Goal: Transaction & Acquisition: Purchase product/service

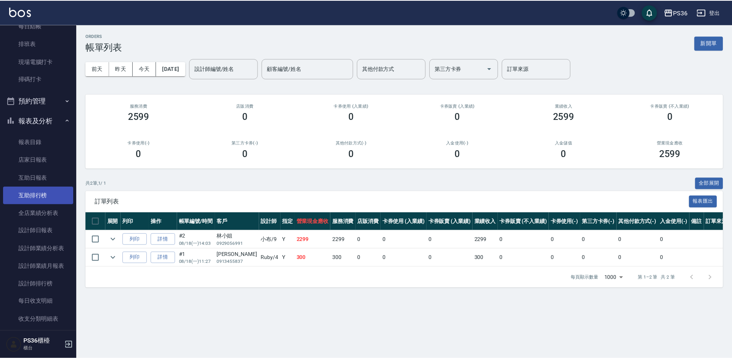
scroll to position [153, 0]
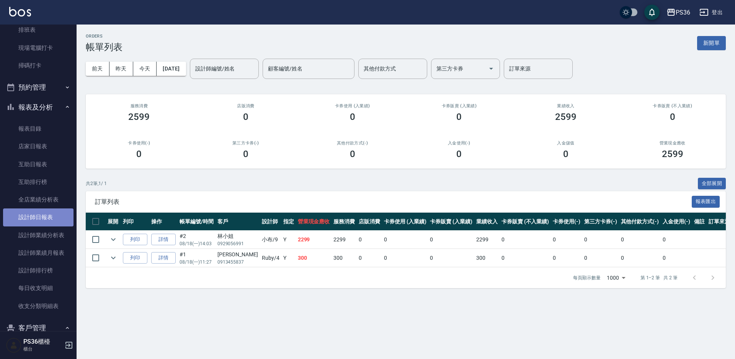
click at [47, 218] on link "設計師日報表" at bounding box center [38, 217] width 70 height 18
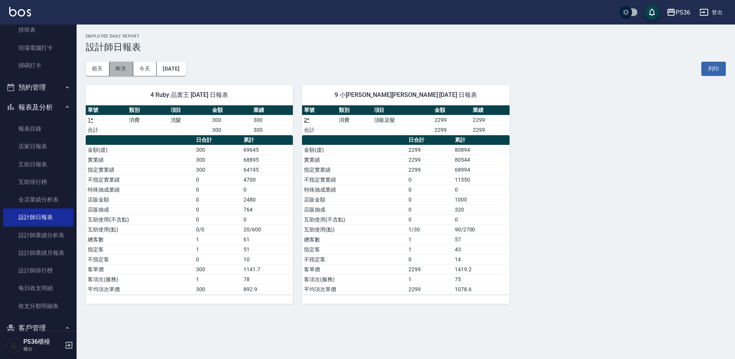
click at [117, 64] on button "昨天" at bounding box center [122, 69] width 24 height 14
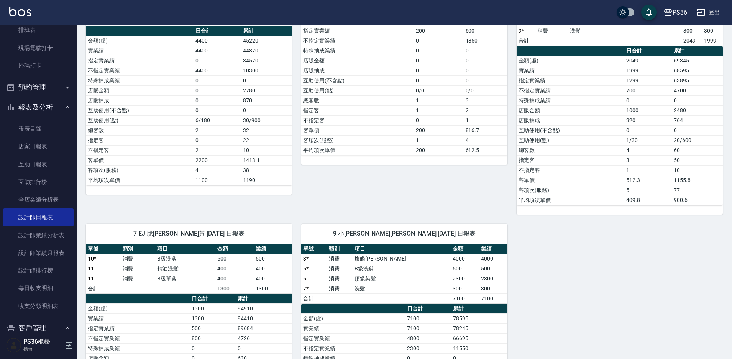
scroll to position [262, 0]
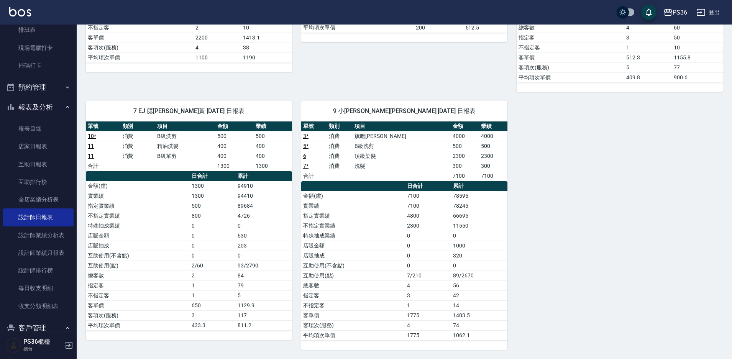
click at [653, 229] on div "1 [PERSON_NAME]江 [DATE] 日報表 單號 類別 項目 金額 業績 12 消費 旗艦染髮 3300 3300 13 消費 洗髮 300 30…" at bounding box center [400, 82] width 646 height 536
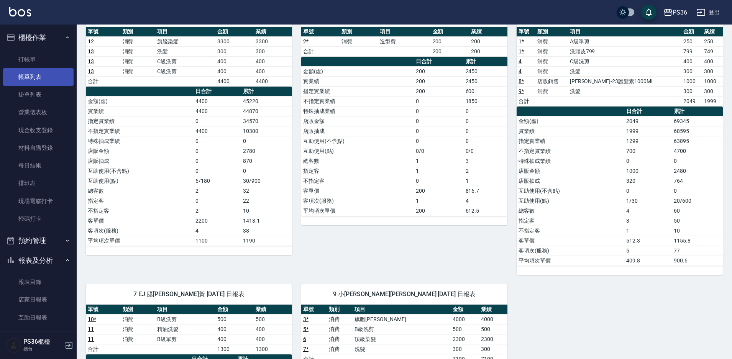
scroll to position [70, 0]
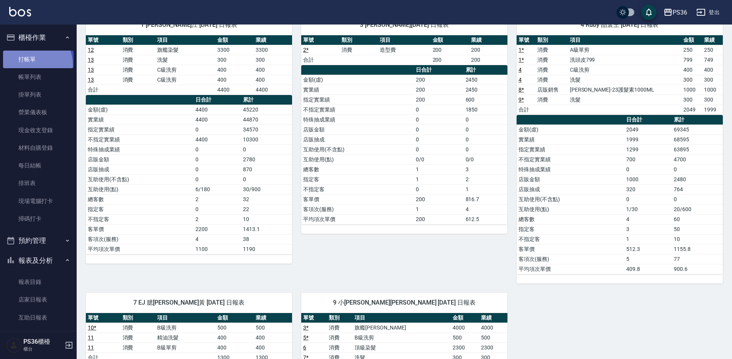
click at [34, 64] on link "打帳單" at bounding box center [38, 60] width 70 height 18
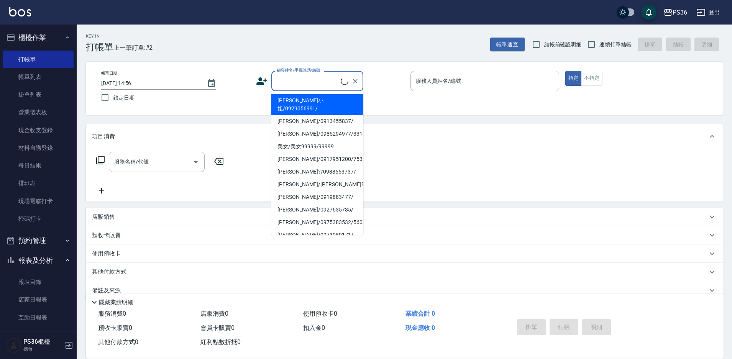
click at [295, 84] on input "顧客姓名/手機號碼/編號" at bounding box center [308, 80] width 66 height 13
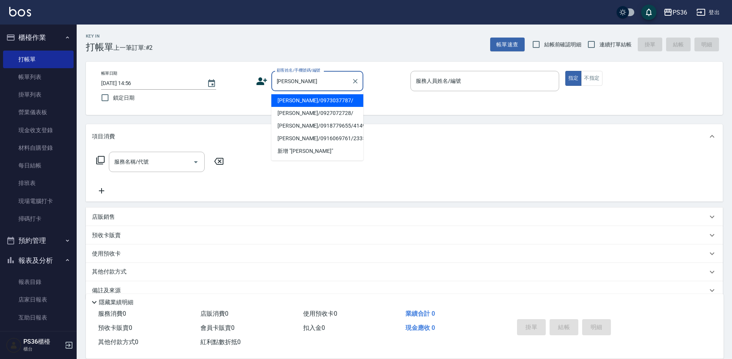
click at [319, 83] on input "[PERSON_NAME]" at bounding box center [312, 80] width 74 height 13
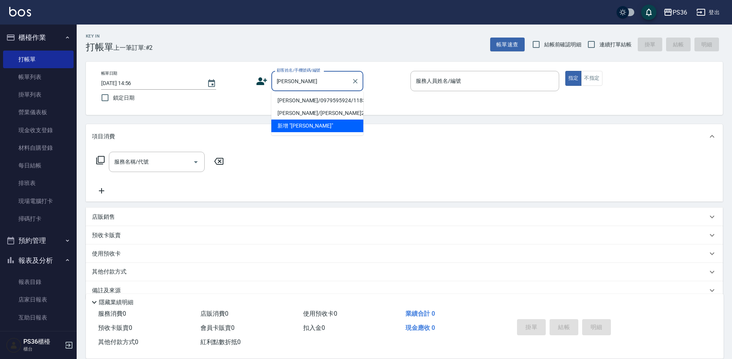
click at [310, 103] on li "[PERSON_NAME]/0979595924/118391" at bounding box center [317, 100] width 92 height 13
type input "[PERSON_NAME]/0979595924/118391"
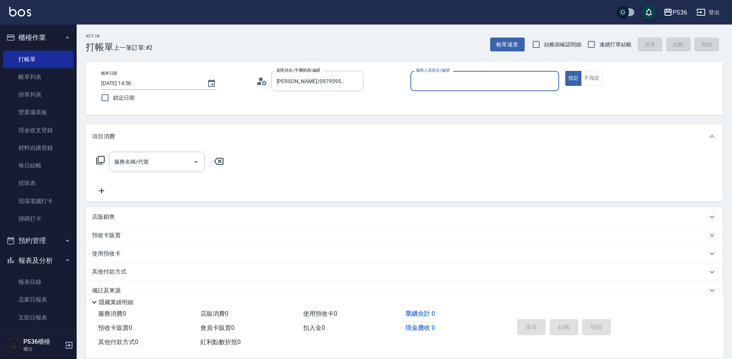
type input "小布-9"
click at [144, 167] on input "服務名稱/代號" at bounding box center [150, 161] width 77 height 13
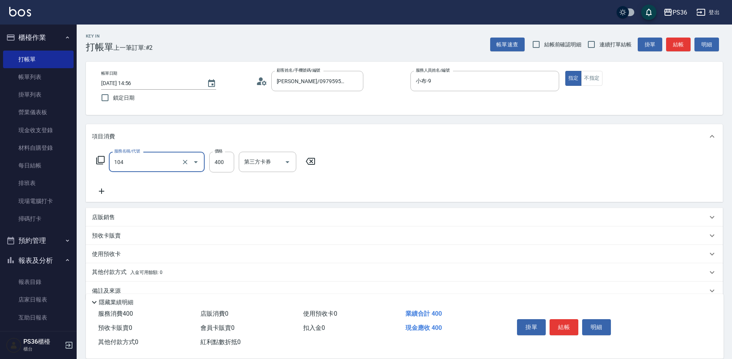
type input "B級單剪(104)"
type input "100"
click at [97, 157] on icon at bounding box center [100, 160] width 9 height 9
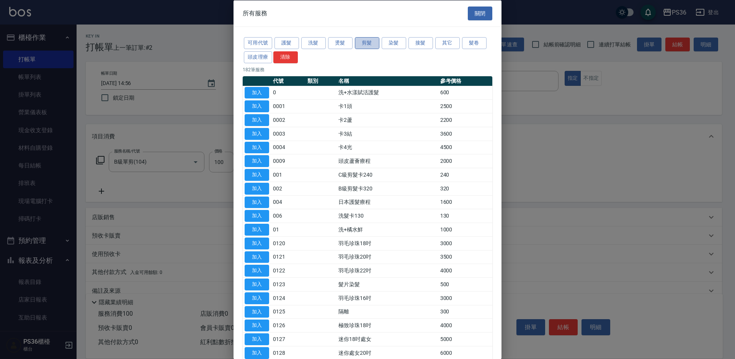
click at [365, 43] on button "剪髮" at bounding box center [367, 43] width 25 height 12
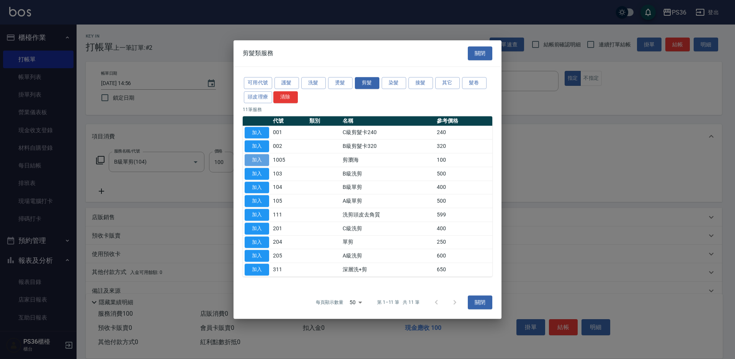
click at [256, 159] on button "加入" at bounding box center [257, 160] width 25 height 12
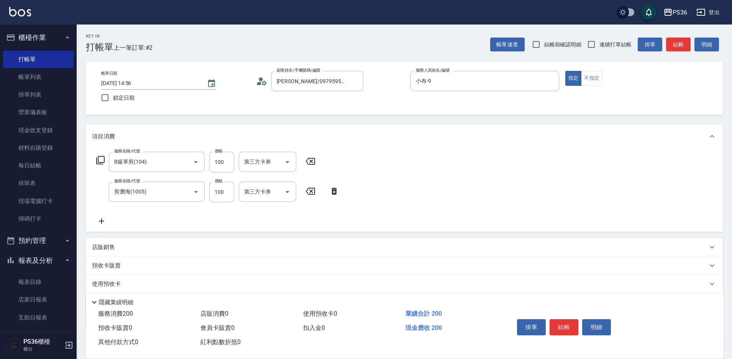
click at [306, 162] on icon at bounding box center [310, 161] width 19 height 9
click at [562, 326] on button "結帳" at bounding box center [563, 327] width 29 height 16
click at [562, 326] on div "掛單 結帳 明細" at bounding box center [564, 328] width 100 height 24
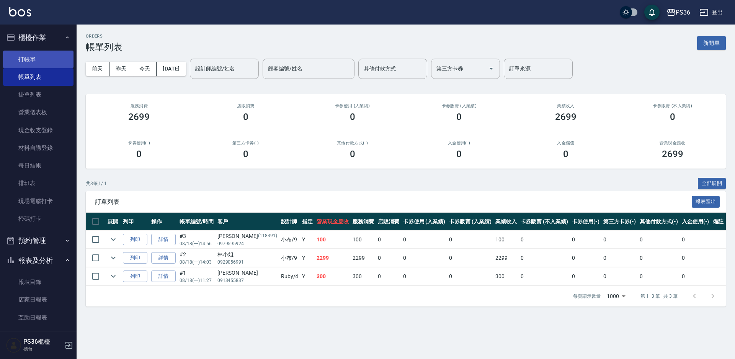
click at [32, 55] on link "打帳單" at bounding box center [38, 60] width 70 height 18
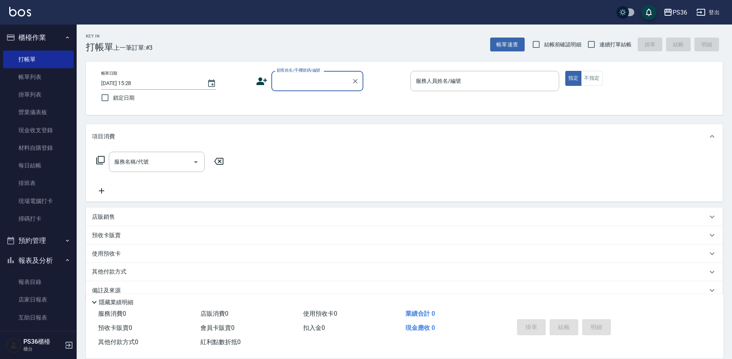
click at [259, 77] on icon at bounding box center [261, 81] width 11 height 8
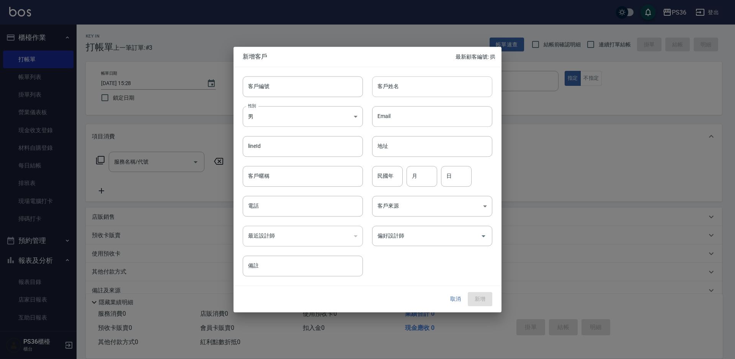
click at [391, 91] on input "客戶姓名" at bounding box center [432, 86] width 120 height 21
type input "x"
type input "d"
type input "ㄋ"
type input "[PERSON_NAME]蛉"
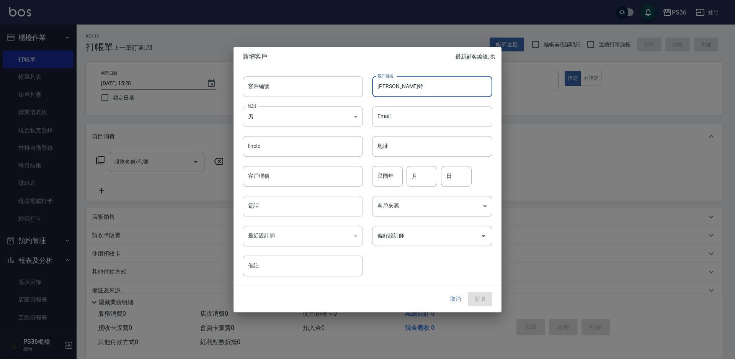
click at [296, 208] on input "電話" at bounding box center [303, 206] width 120 height 21
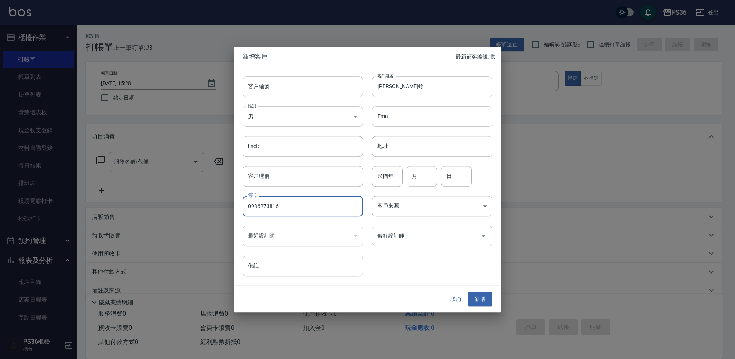
type input "0986273816"
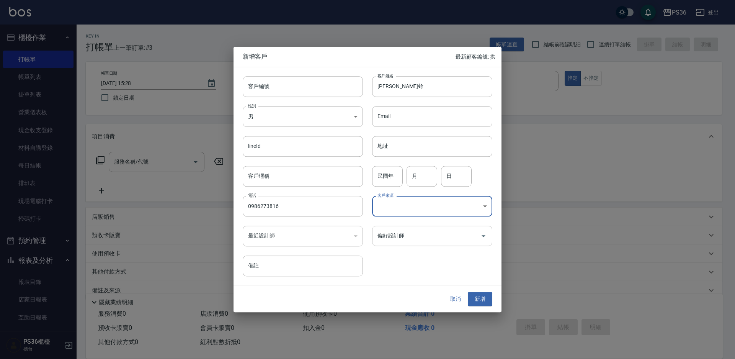
click at [480, 236] on icon "Open" at bounding box center [483, 235] width 9 height 9
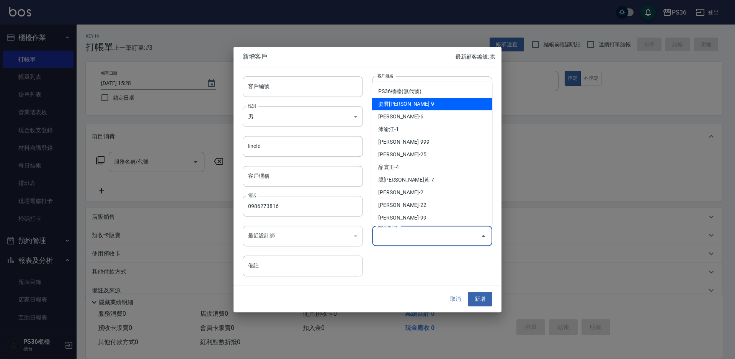
click at [424, 99] on li "姿君[PERSON_NAME]-9" at bounding box center [432, 104] width 120 height 13
type input "姿君[PERSON_NAME]"
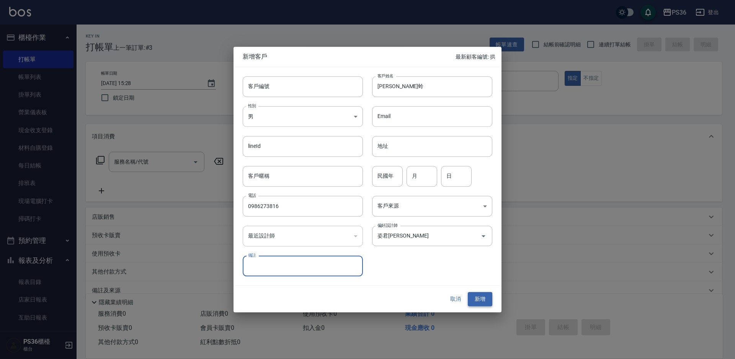
click at [477, 297] on button "新增" at bounding box center [480, 299] width 25 height 14
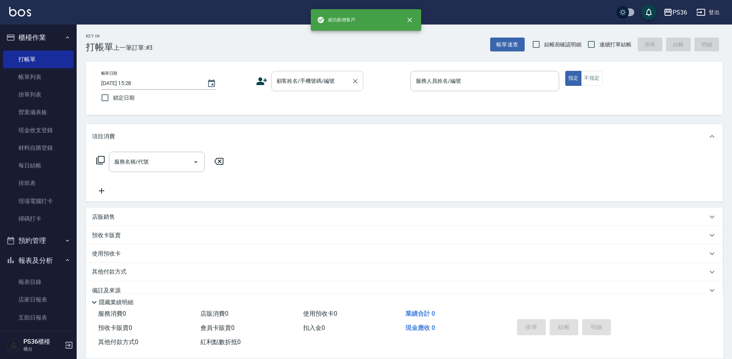
click at [325, 81] on div "顧客姓名/手機號碼/編號 顧客姓名/手機號碼/編號" at bounding box center [317, 81] width 92 height 20
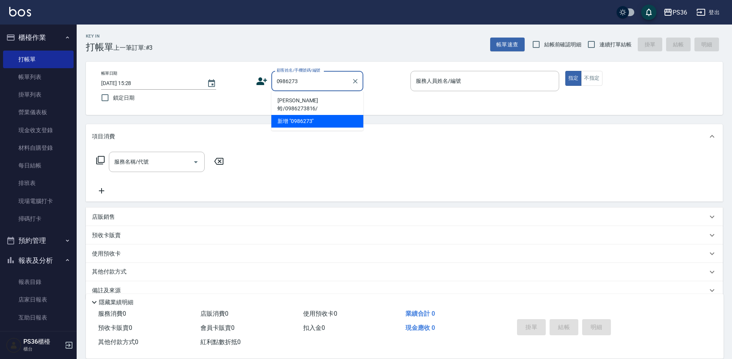
click at [310, 100] on li "[PERSON_NAME]蛉/0986273816/" at bounding box center [317, 104] width 92 height 21
type input "[PERSON_NAME]蛉/0986273816/"
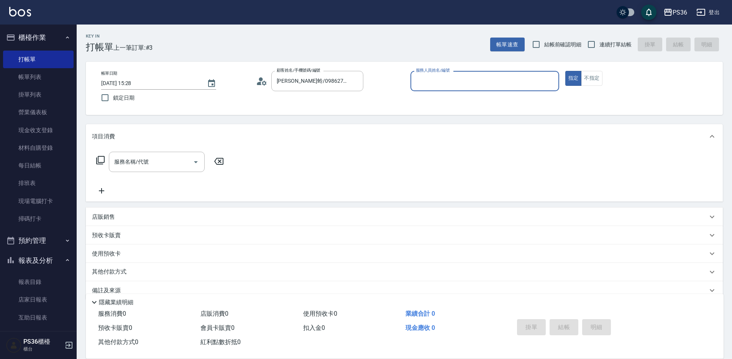
type input "小布-9"
click at [100, 160] on icon at bounding box center [100, 160] width 9 height 9
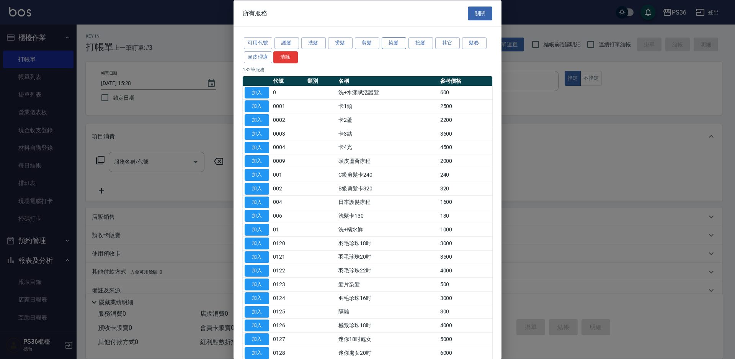
click at [390, 43] on button "染髮" at bounding box center [394, 43] width 25 height 12
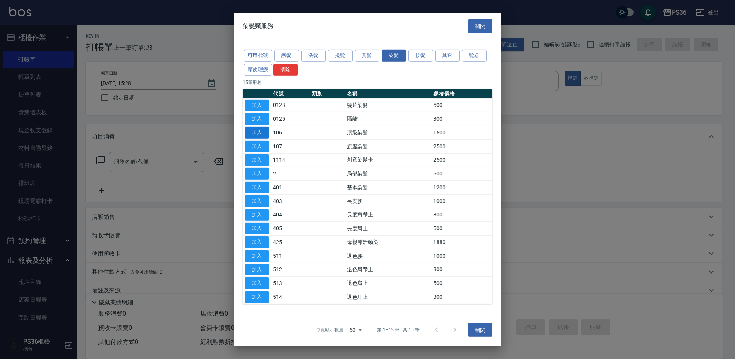
click at [254, 132] on button "加入" at bounding box center [257, 133] width 25 height 12
type input "頂級染髮(106)"
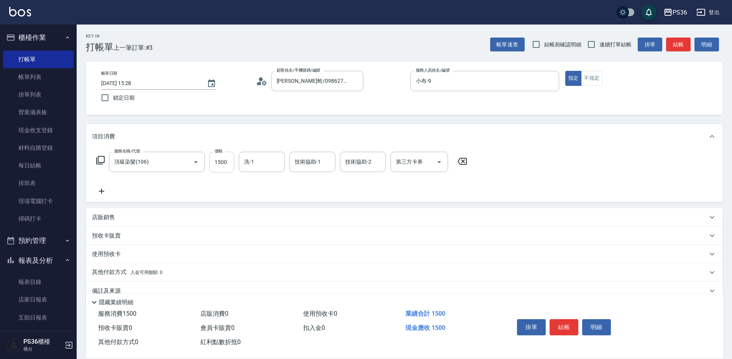
click at [224, 164] on input "1500" at bounding box center [221, 162] width 25 height 21
type input "2299"
type input "酪梨-21"
click at [566, 331] on button "結帳" at bounding box center [563, 327] width 29 height 16
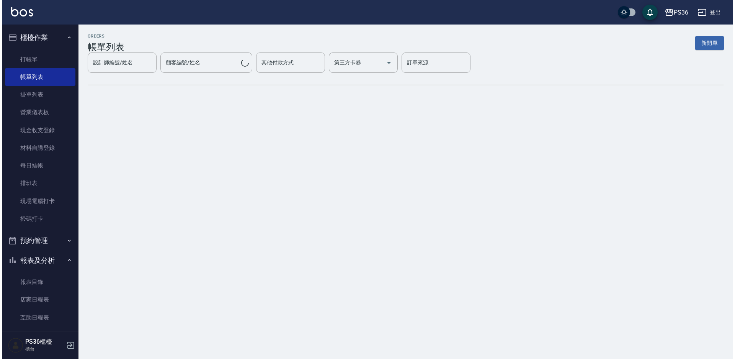
scroll to position [268, 0]
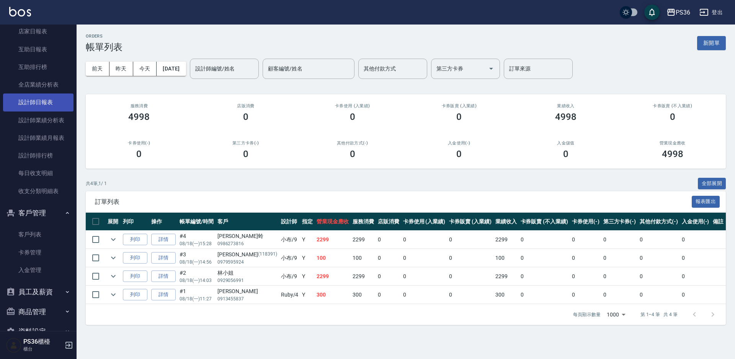
click at [47, 105] on link "設計師日報表" at bounding box center [38, 102] width 70 height 18
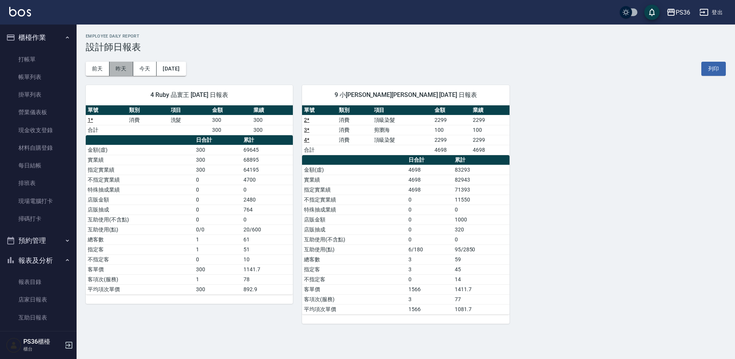
click at [114, 70] on button "昨天" at bounding box center [122, 69] width 24 height 14
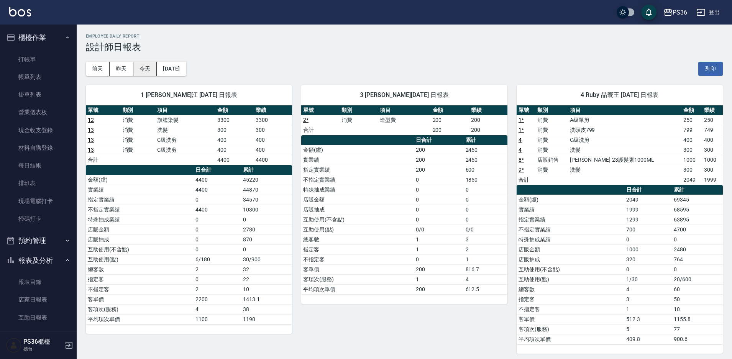
click at [151, 67] on button "今天" at bounding box center [145, 69] width 24 height 14
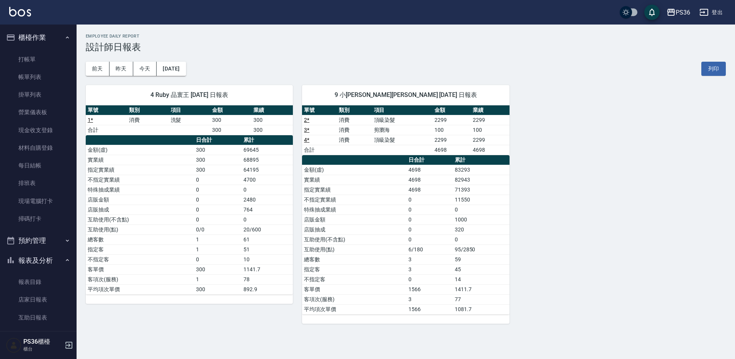
click at [569, 154] on div "4 Ruby 品寰王 [DATE] 日報表 單號 類別 項目 金額 業績 1 * 消費 洗髮 300 300 合計 300 300 日合計 累計 金額(虛) …" at bounding box center [402, 200] width 650 height 248
